Goal: Task Accomplishment & Management: Manage account settings

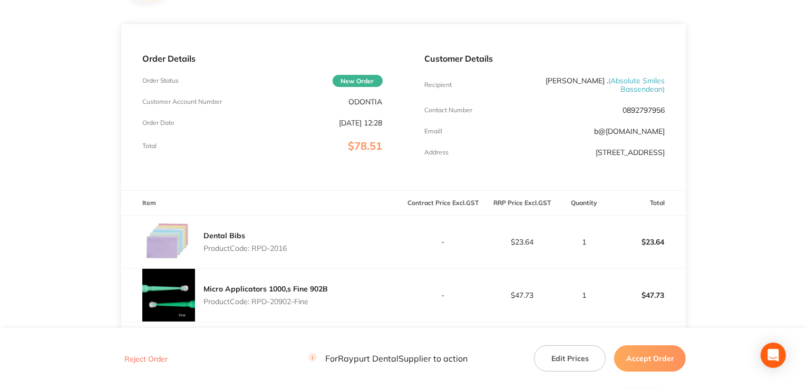
scroll to position [116, 0]
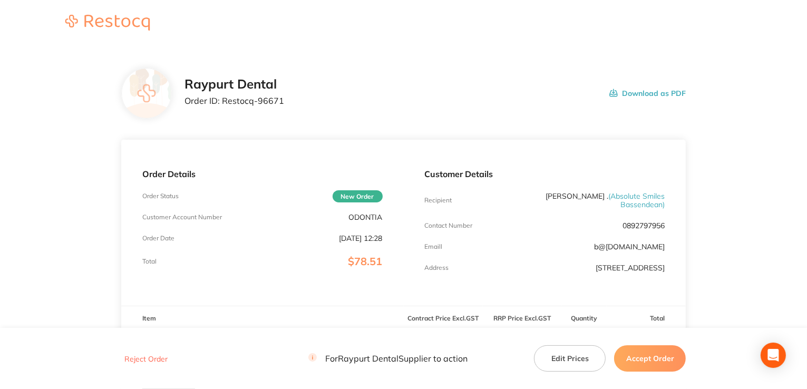
drag, startPoint x: 651, startPoint y: 360, endPoint x: 634, endPoint y: 351, distance: 19.6
click at [651, 360] on button "Accept Order" at bounding box center [650, 358] width 72 height 26
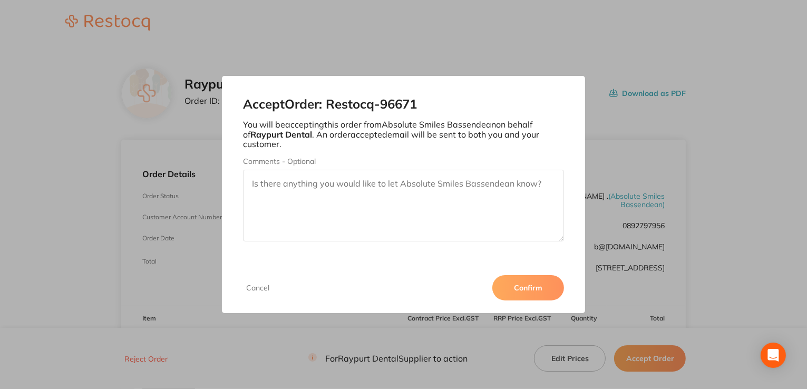
drag, startPoint x: 522, startPoint y: 298, endPoint x: 521, endPoint y: 289, distance: 9.0
click at [521, 298] on button "Confirm" at bounding box center [528, 287] width 72 height 25
